Goal: Task Accomplishment & Management: Use online tool/utility

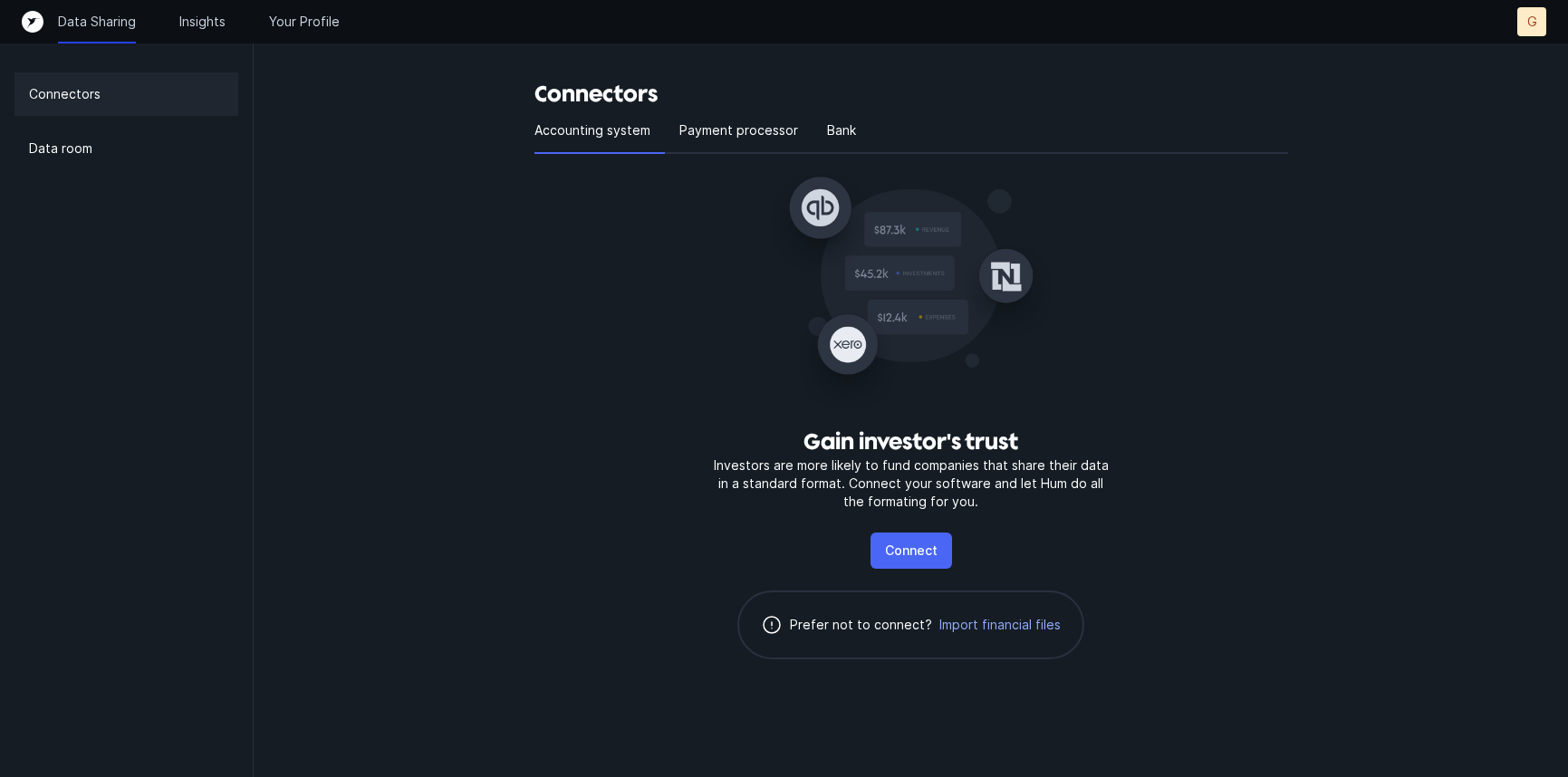
click at [897, 554] on p "Connect" at bounding box center [911, 550] width 52 height 21
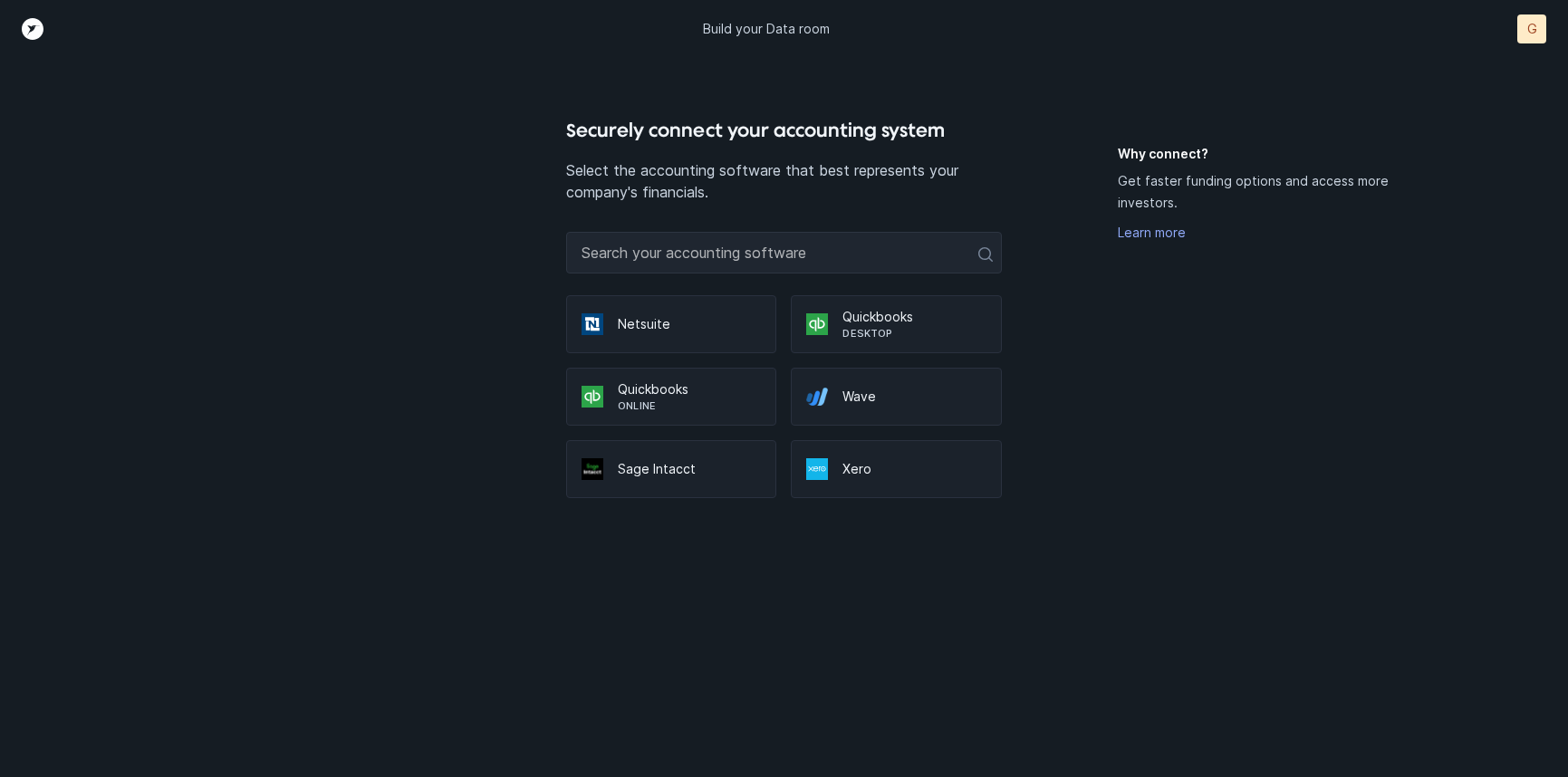
click at [701, 382] on p "Quickbooks" at bounding box center [690, 389] width 143 height 18
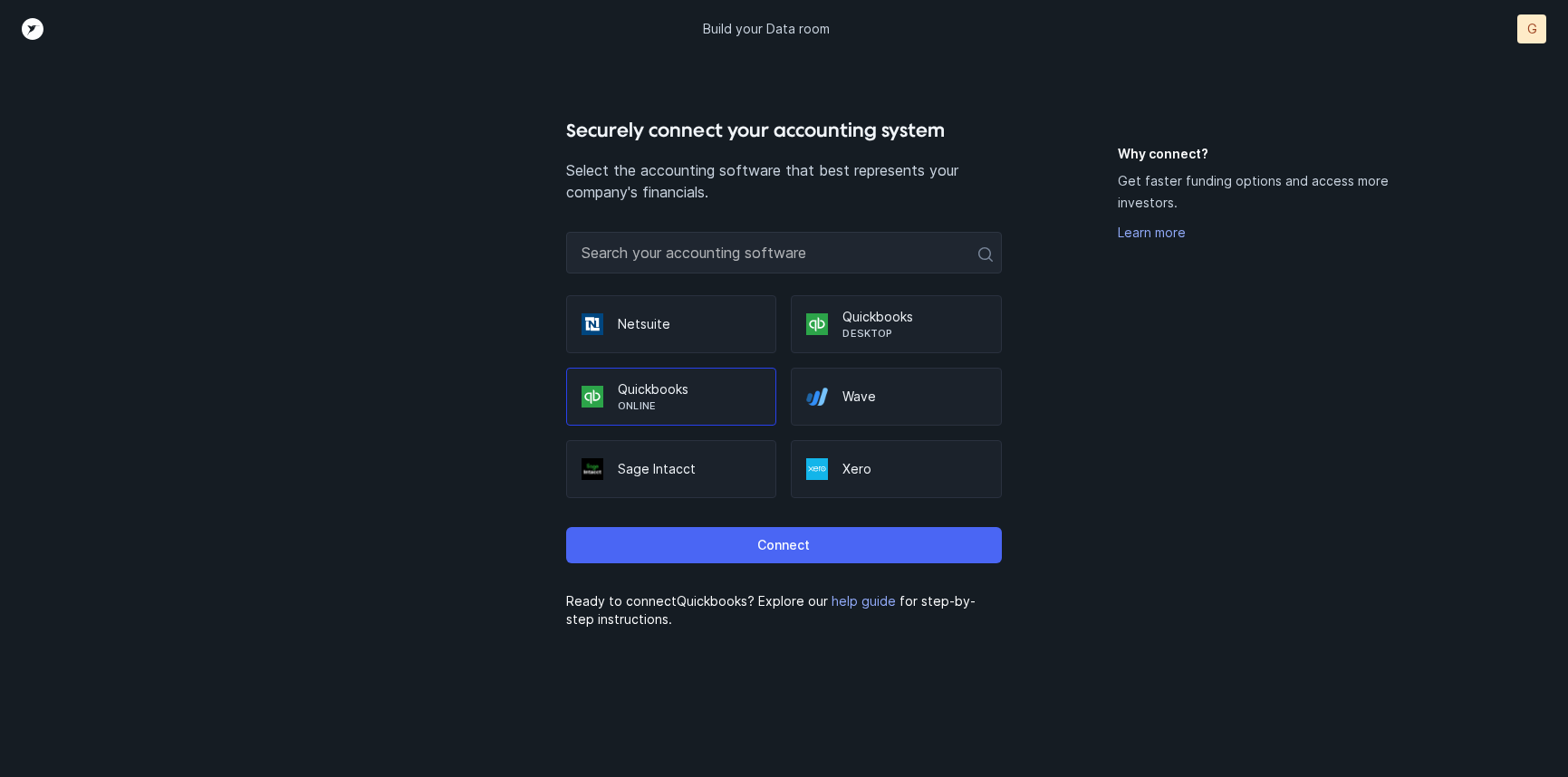
click at [696, 539] on button "Connect" at bounding box center [784, 544] width 436 height 36
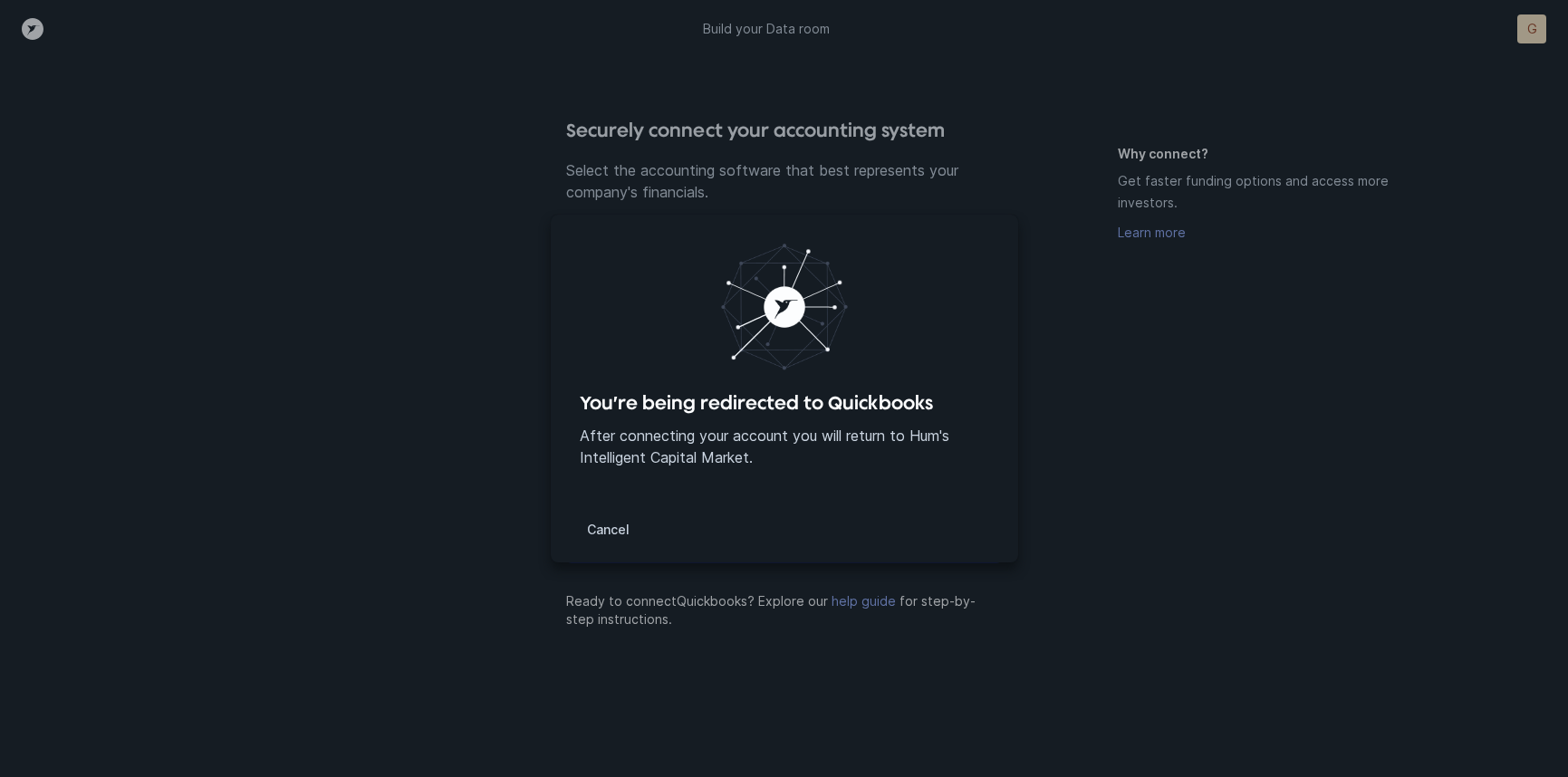
click at [748, 463] on p "After connecting your account you will return to Hum's Intelligent Capital Mark…" at bounding box center [784, 447] width 410 height 44
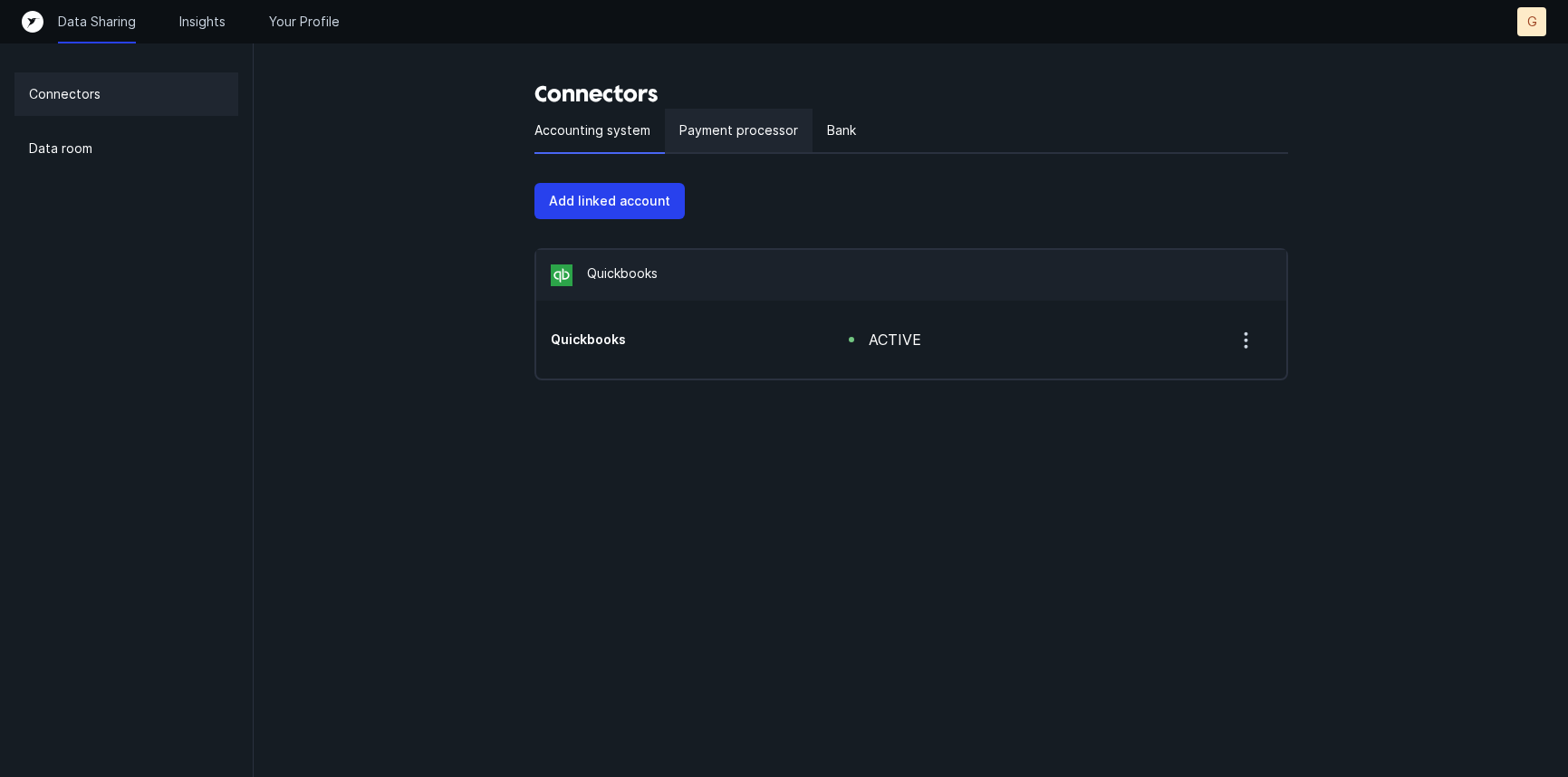
click at [754, 127] on p "Payment processor" at bounding box center [738, 130] width 119 height 21
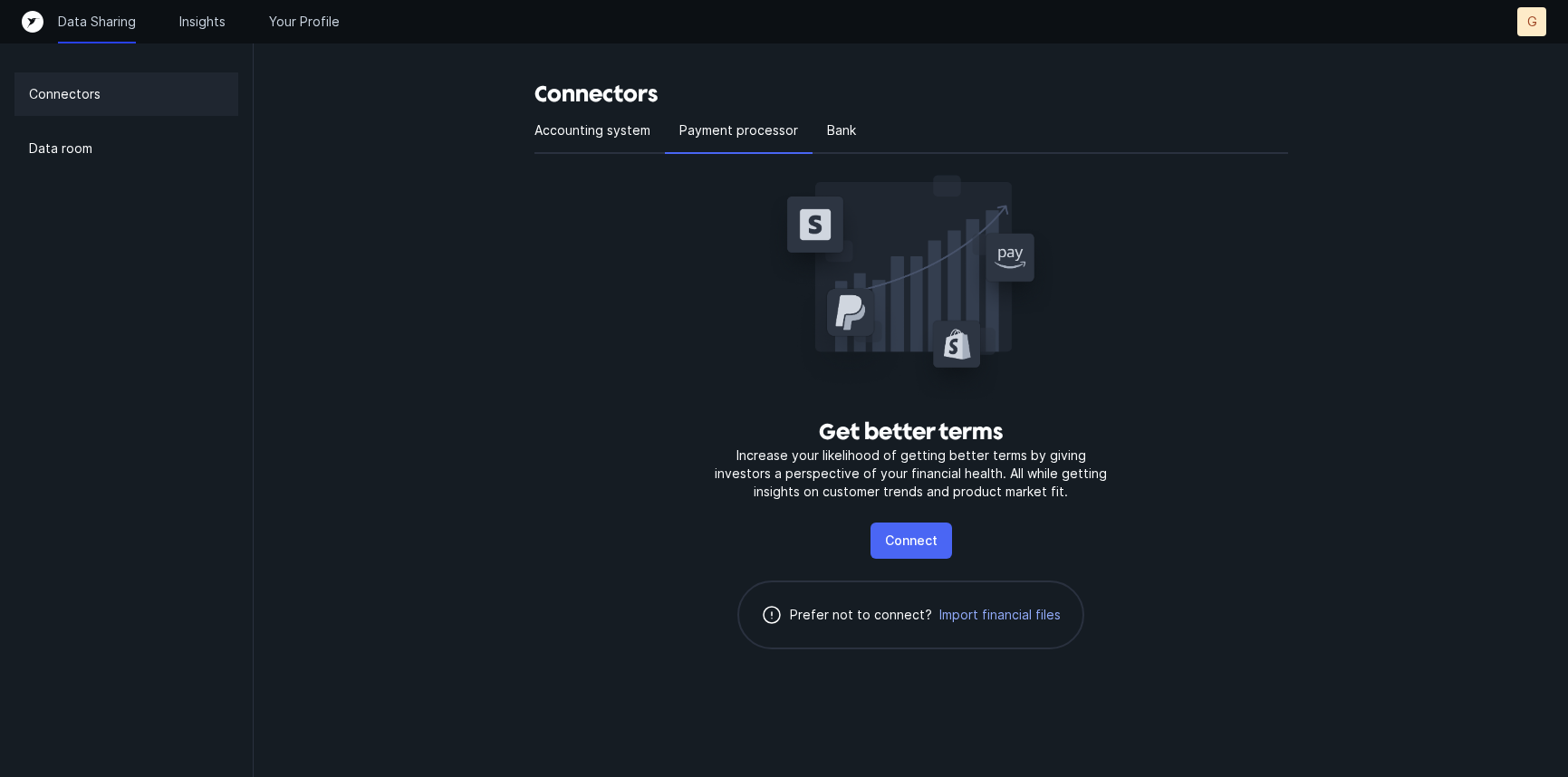
click at [891, 538] on p "Connect" at bounding box center [911, 541] width 52 height 21
click at [827, 127] on p "Bank" at bounding box center [842, 130] width 29 height 21
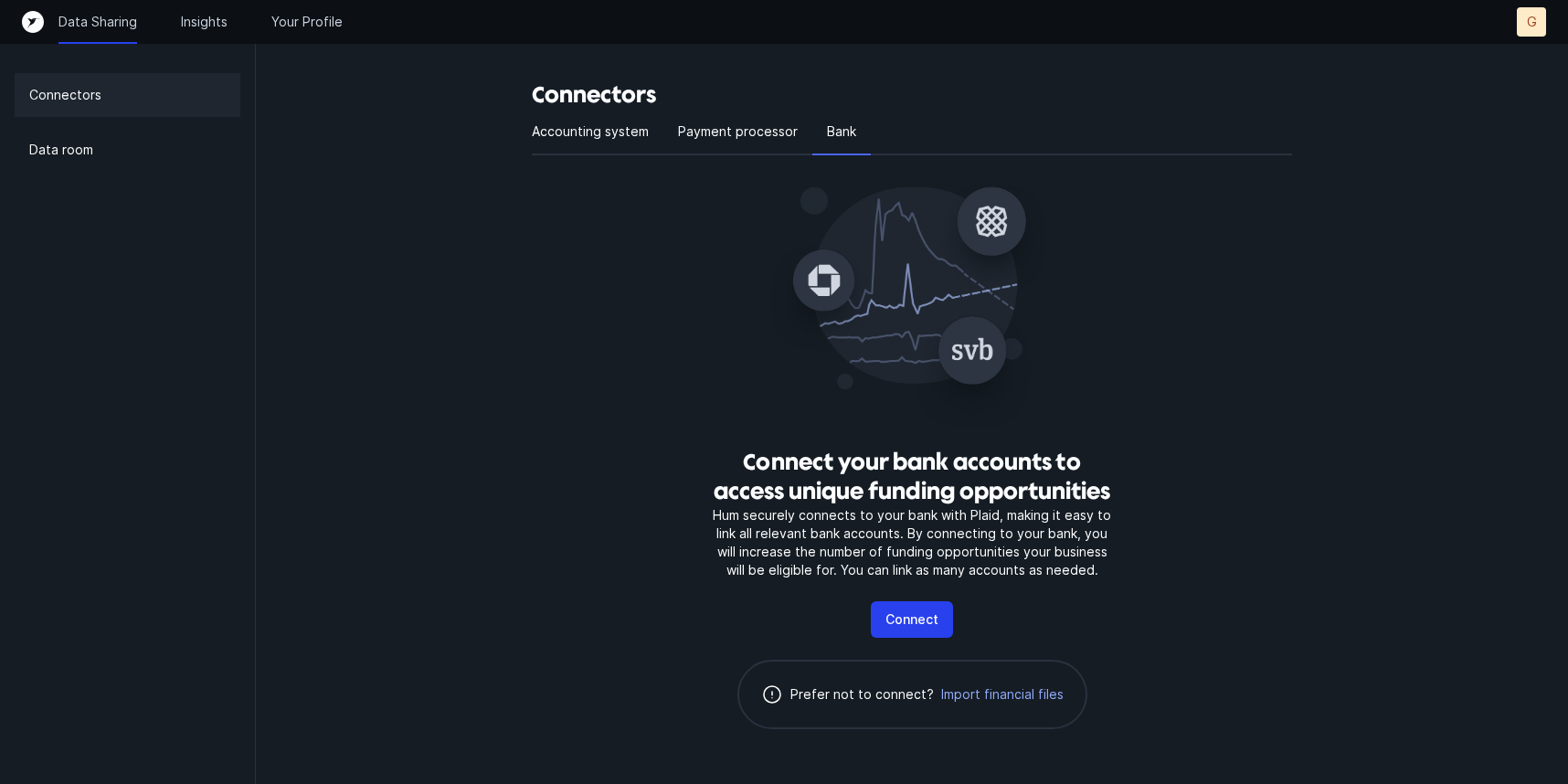
scroll to position [11, 0]
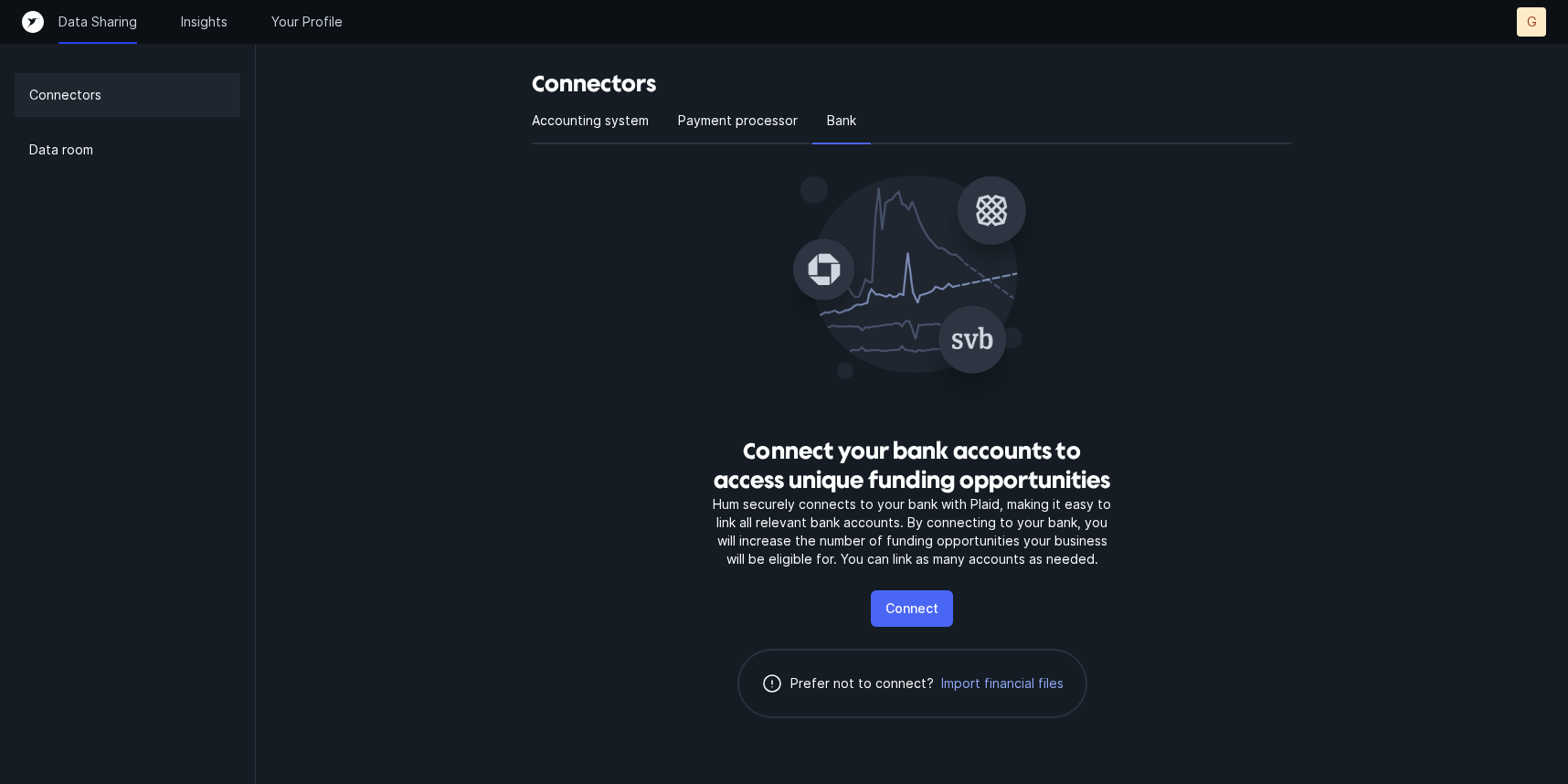
click at [901, 614] on p "Connect" at bounding box center [911, 609] width 53 height 22
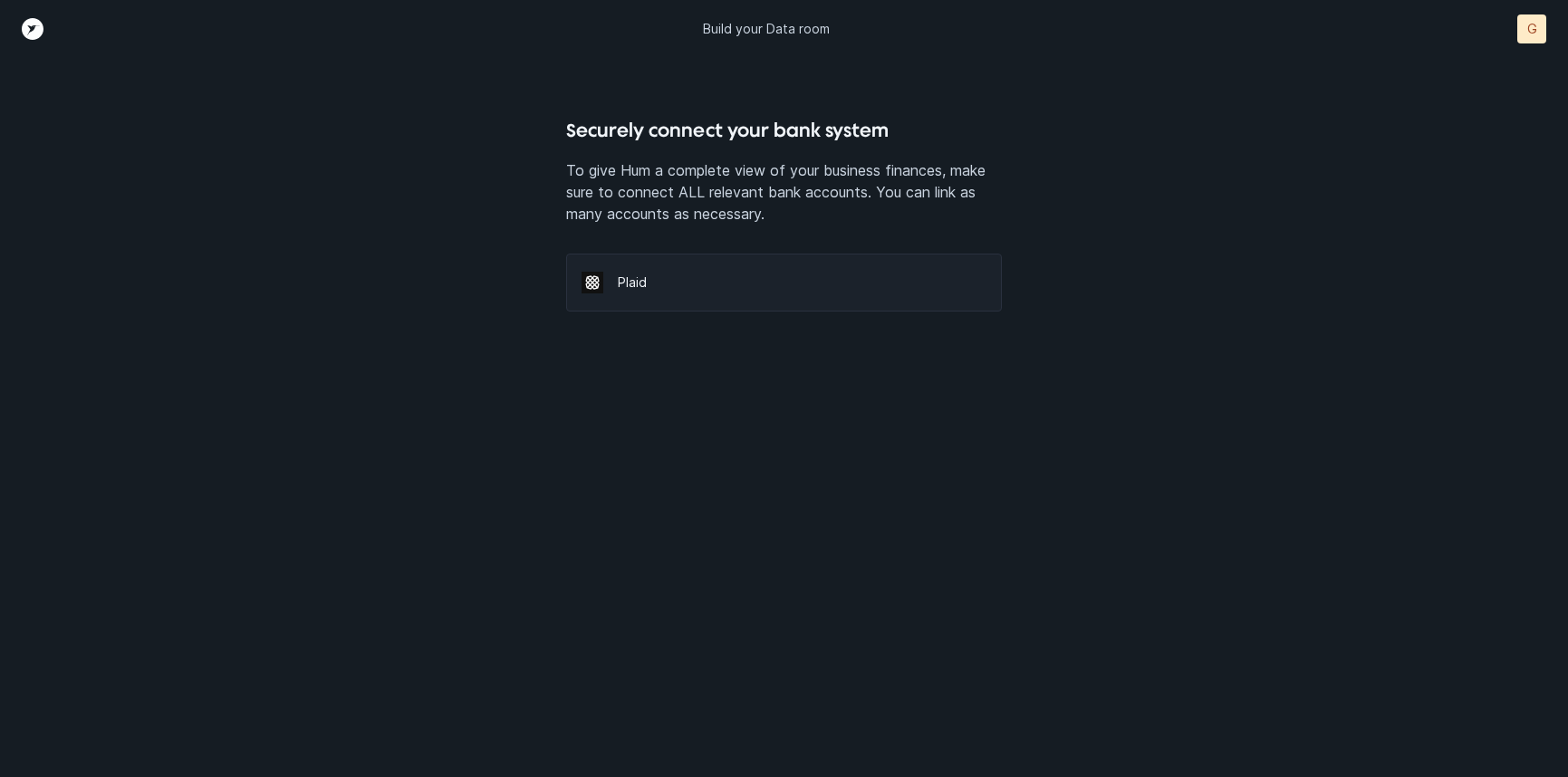
click at [749, 284] on p "Plaid" at bounding box center [802, 282] width 369 height 18
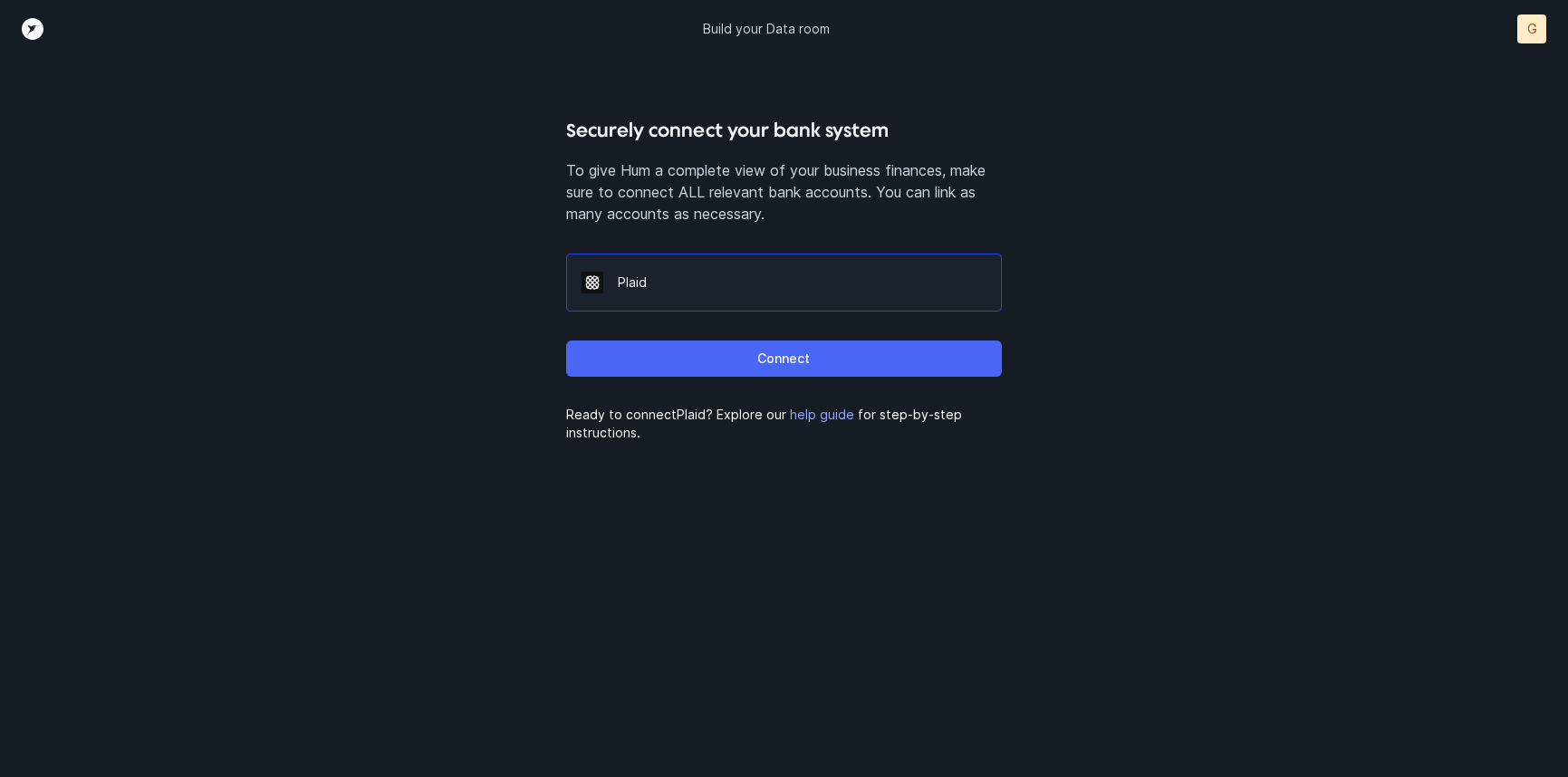
click at [783, 365] on p "Connect" at bounding box center [784, 358] width 52 height 21
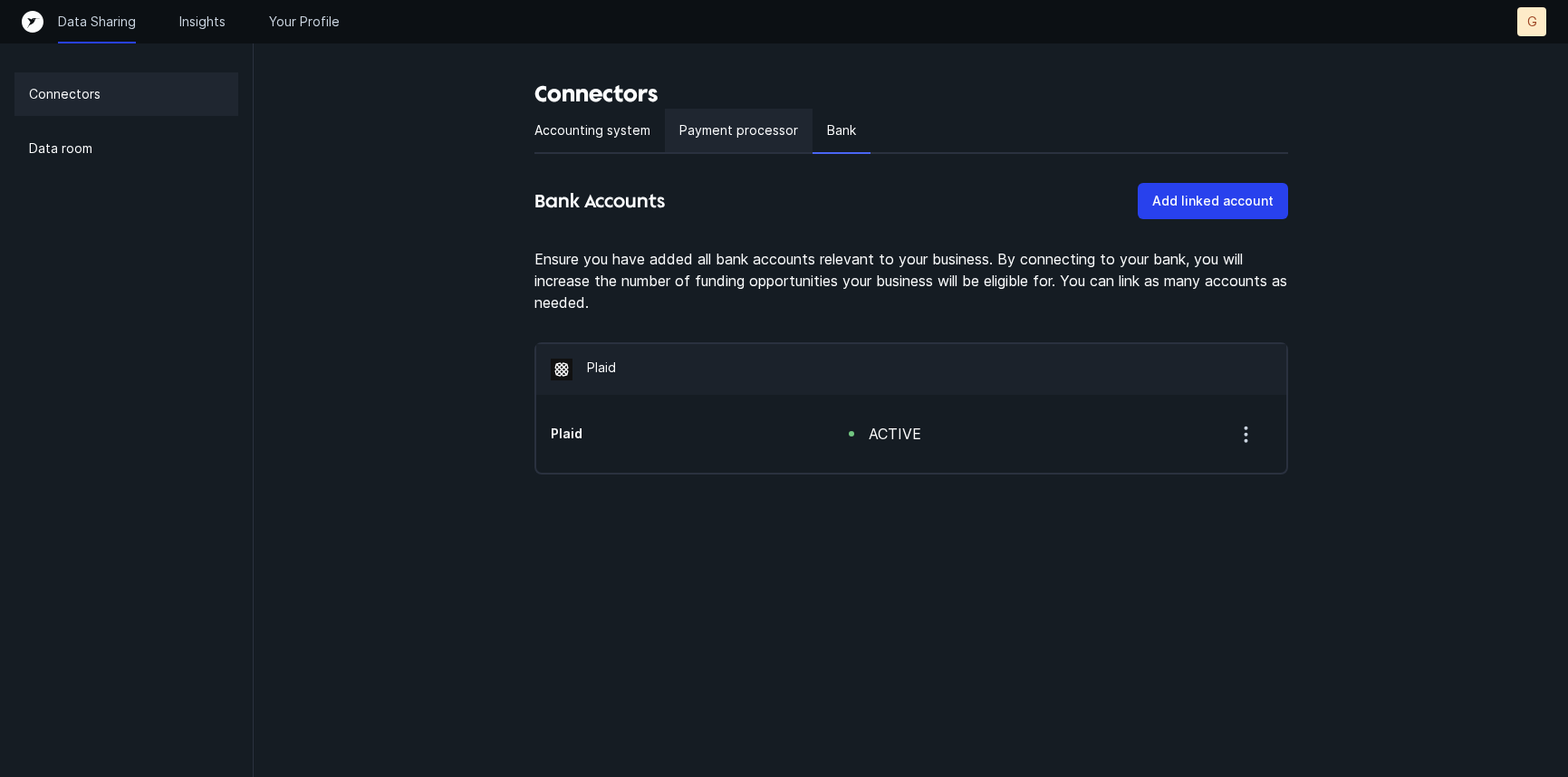
click at [725, 125] on p "Payment processor" at bounding box center [738, 130] width 119 height 21
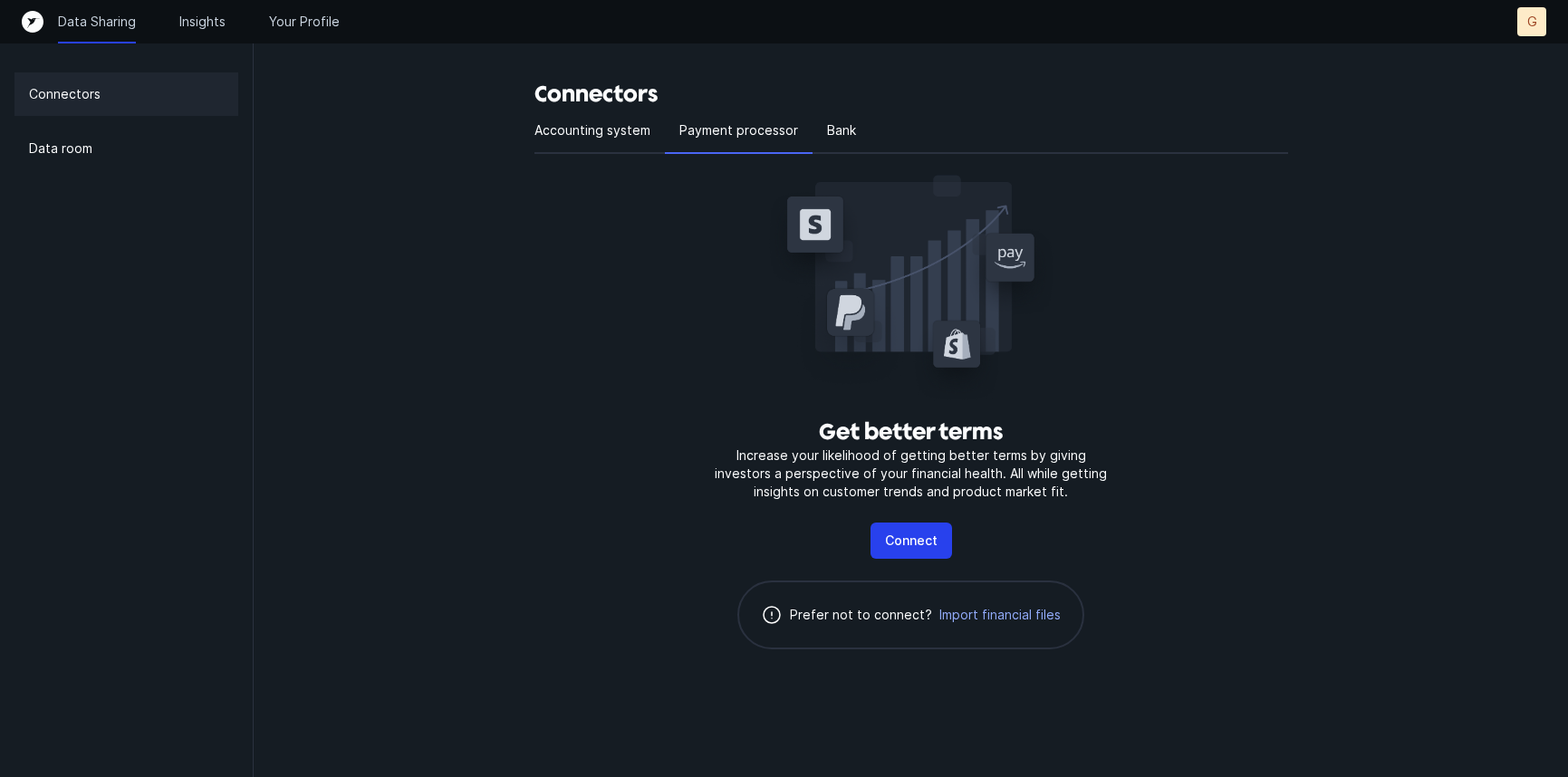
click at [592, 107] on h3 "Connectors" at bounding box center [911, 94] width 753 height 29
click at [608, 135] on p "Accounting system" at bounding box center [593, 130] width 116 height 21
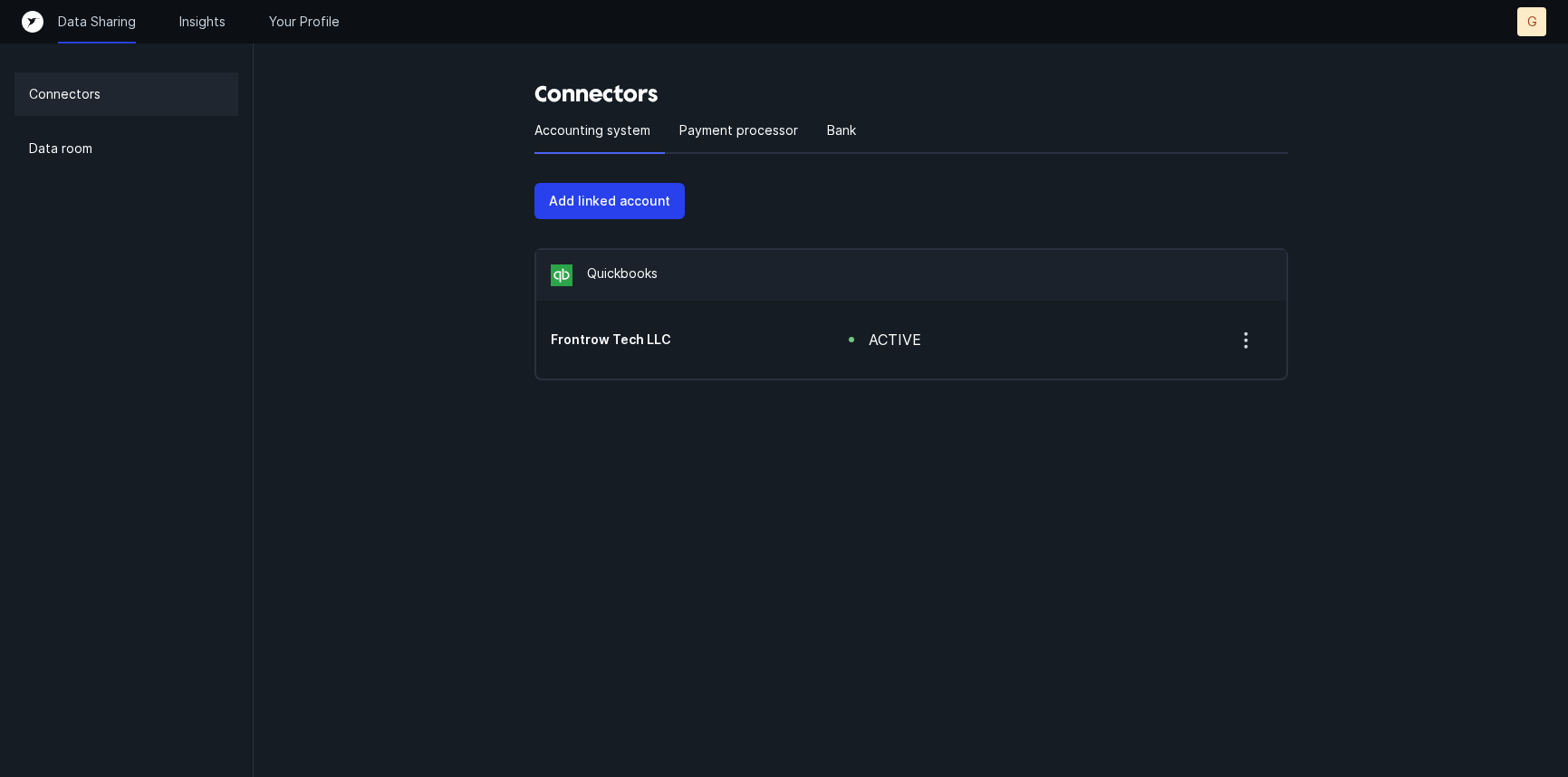
click at [216, 12] on div "Data Sharing Insights Your Profile G G" at bounding box center [784, 21] width 1524 height 29
click at [202, 12] on div "Data Sharing Insights Your Profile G G" at bounding box center [784, 21] width 1524 height 29
click at [195, 24] on p "Insights" at bounding box center [202, 21] width 46 height 18
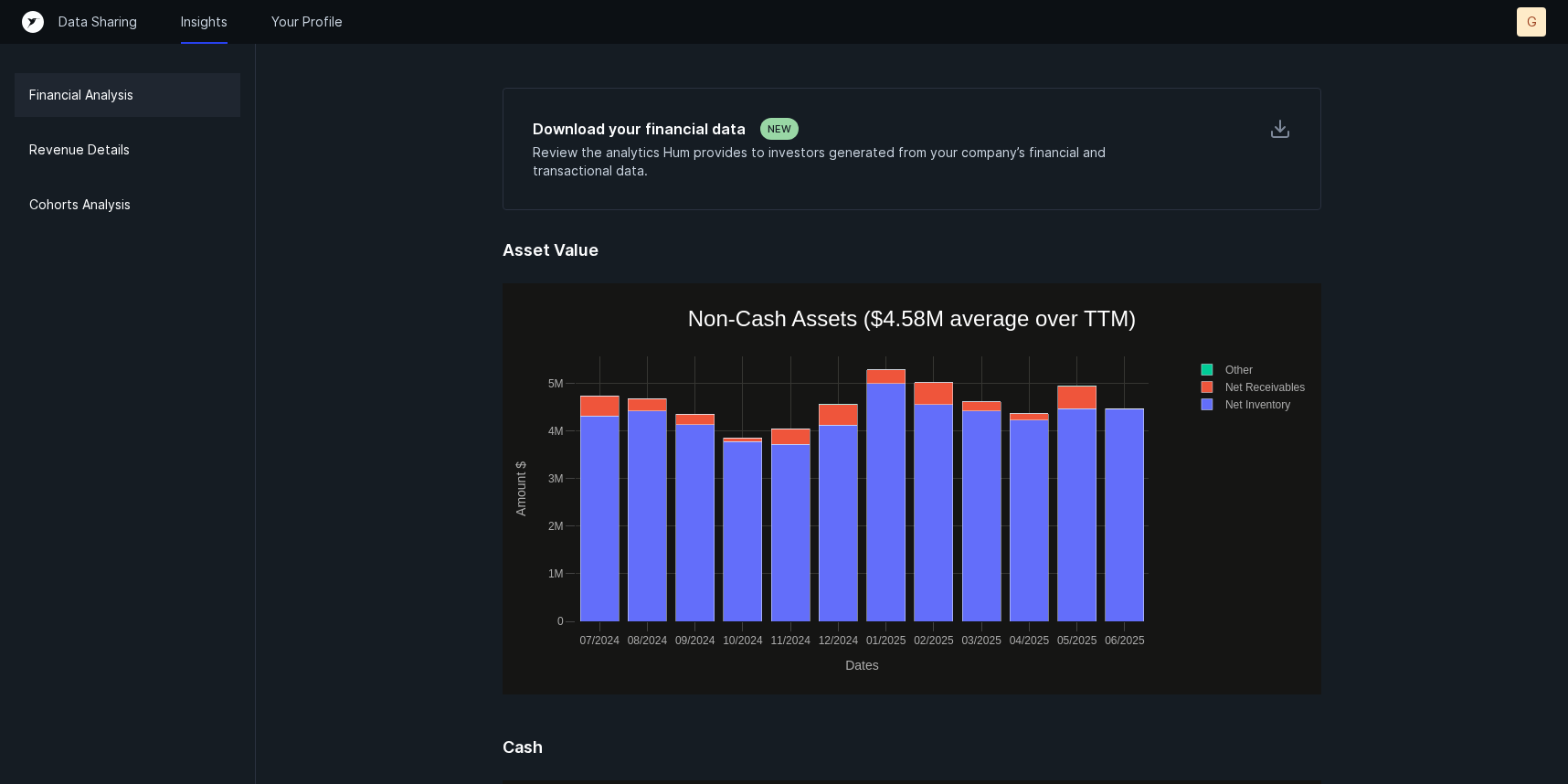
click at [875, 323] on div "07/2024 08/2024 09/2024 10/2024 11/2024 12/2024 01/2025 02/2025 03/2025 04/2025…" at bounding box center [911, 489] width 819 height 412
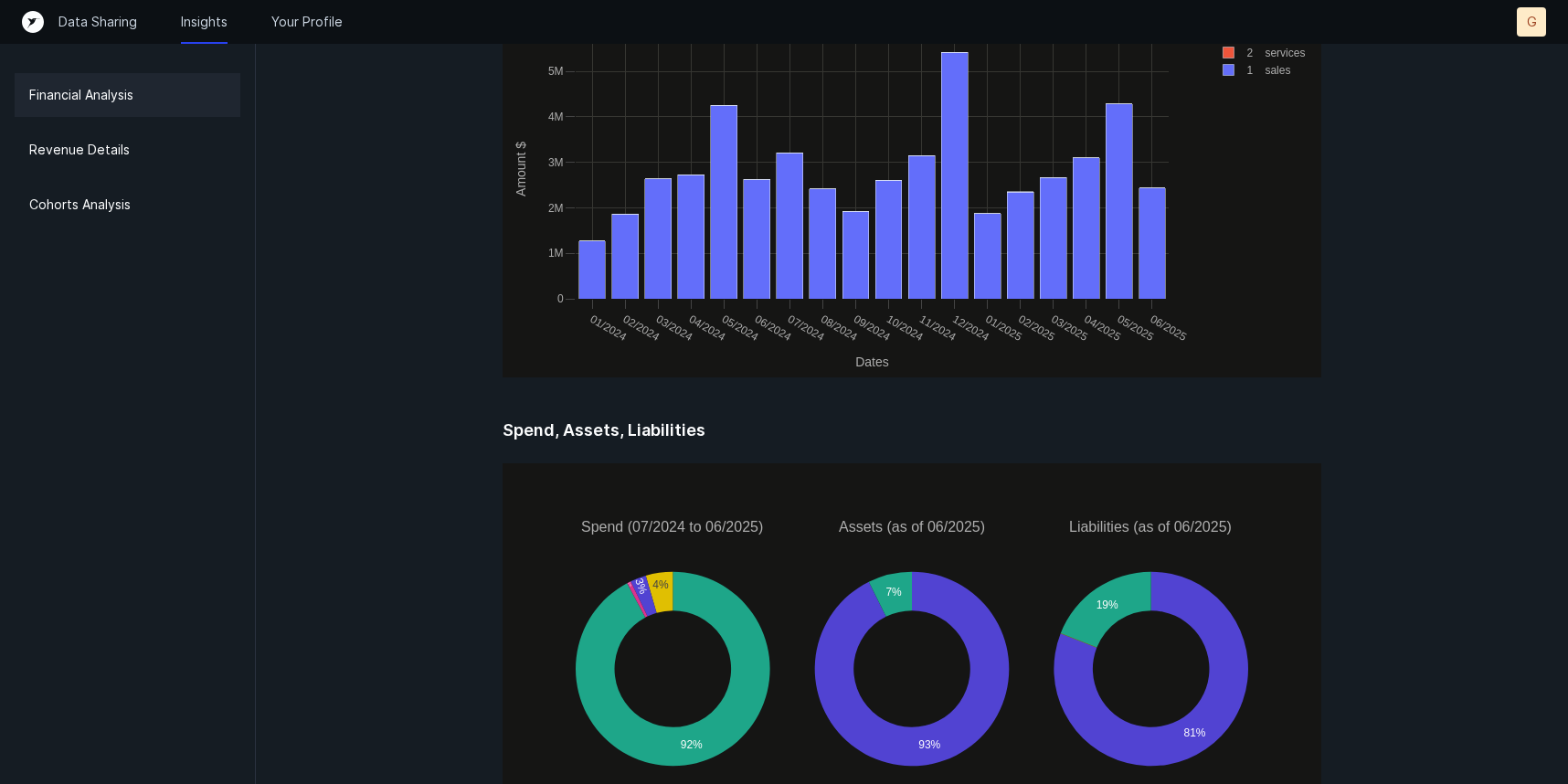
scroll to position [2454, 0]
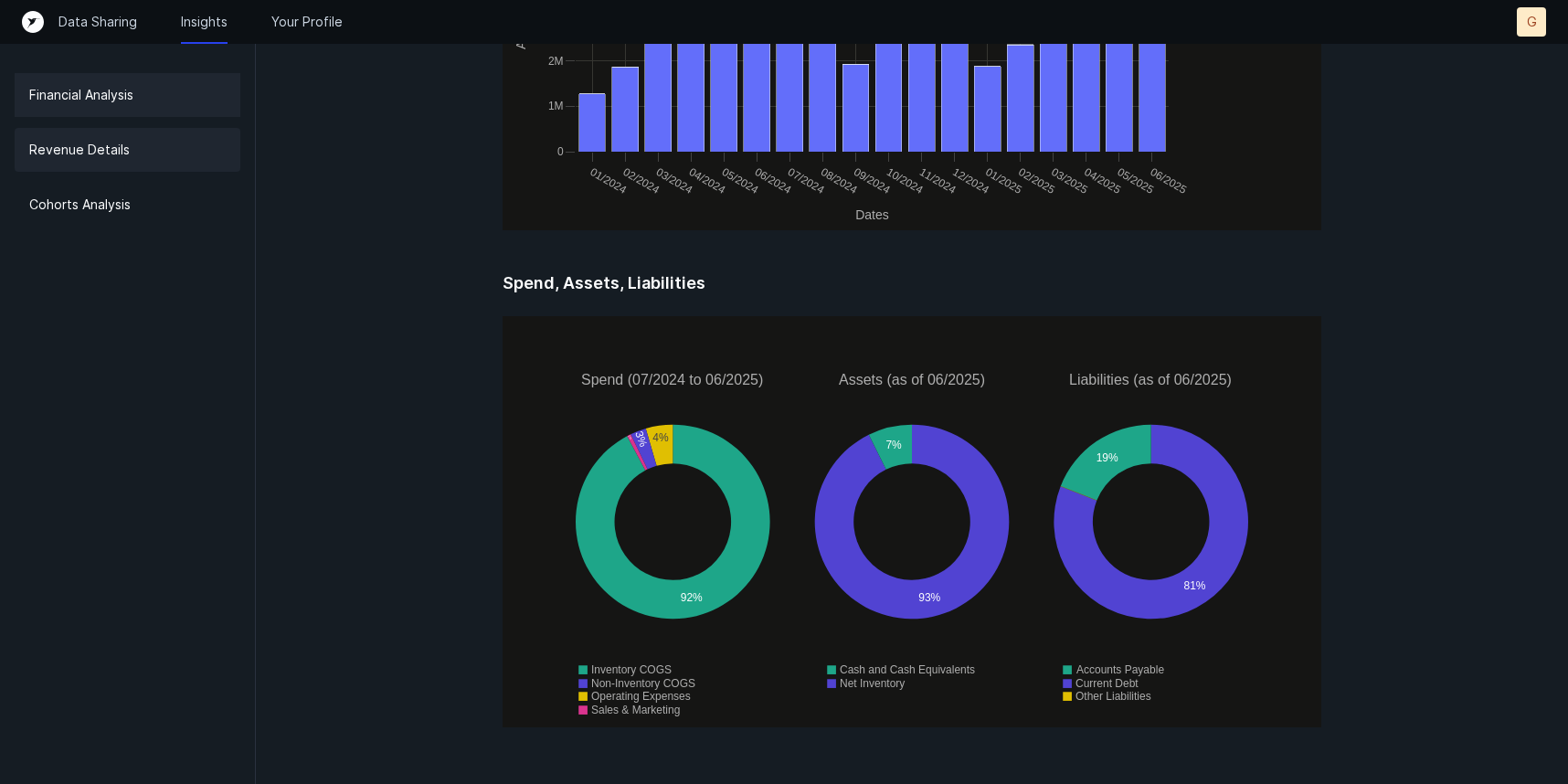
click at [123, 152] on p "Revenue Details" at bounding box center [79, 150] width 101 height 22
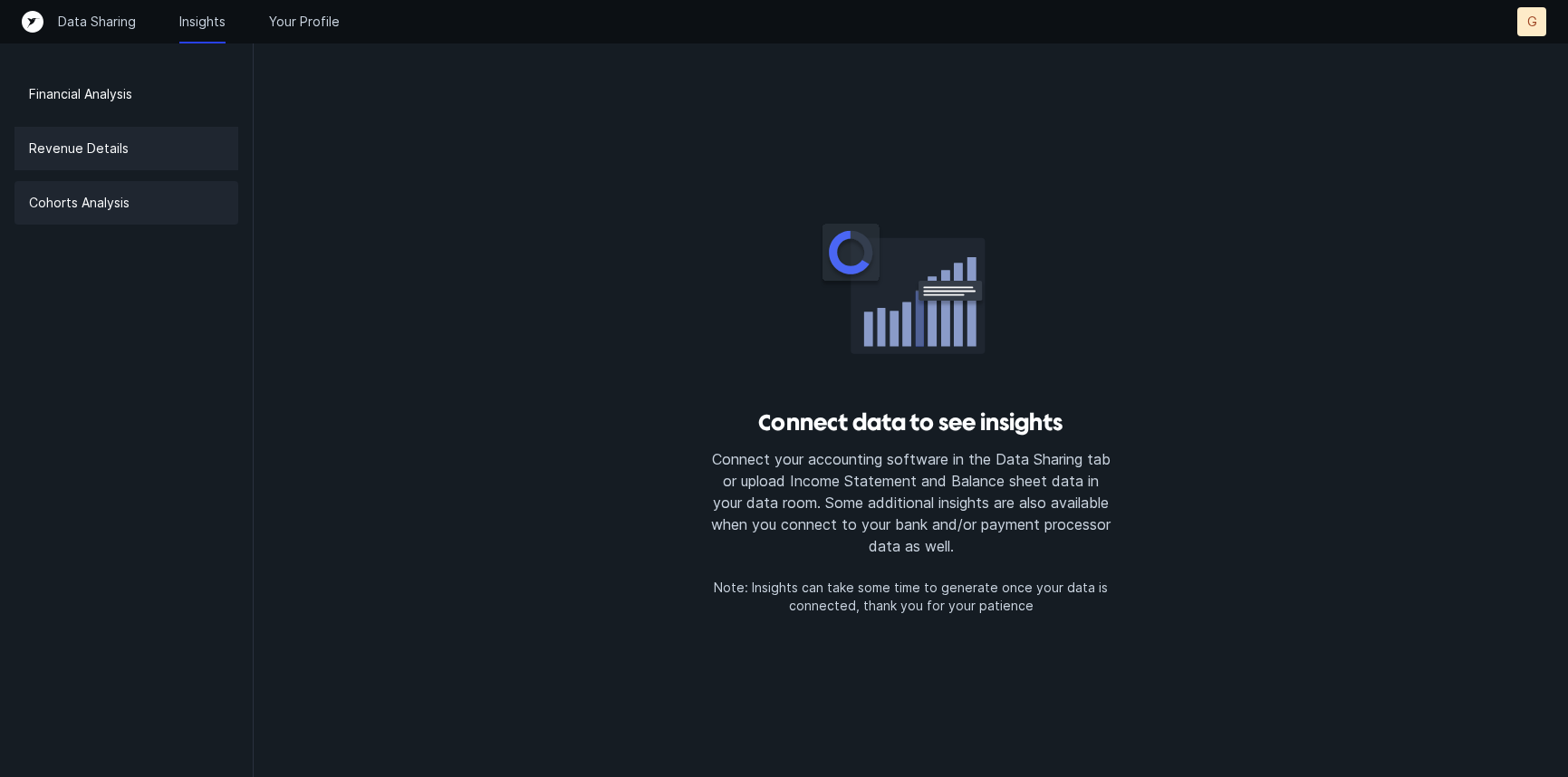
click at [107, 207] on p "Cohorts Analysis" at bounding box center [79, 202] width 101 height 21
click at [21, 10] on div "Data Sharing Insights Your Profile G G" at bounding box center [784, 21] width 1568 height 44
click at [36, 22] on icon "Top" at bounding box center [32, 21] width 21 height 21
